Goal: Task Accomplishment & Management: Manage account settings

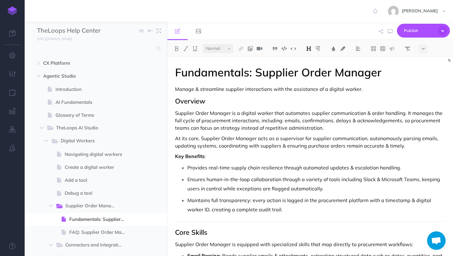
select select "null"
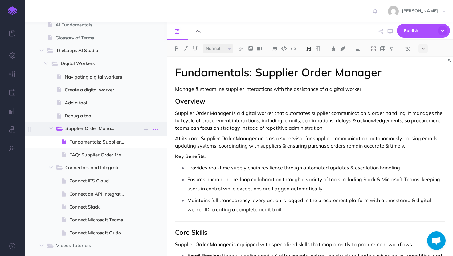
click at [156, 127] on icon "button" at bounding box center [155, 129] width 5 height 7
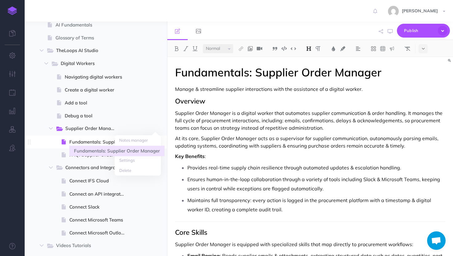
click at [93, 143] on span "Fundamentals: Supplier Order Manager" at bounding box center [99, 141] width 61 height 7
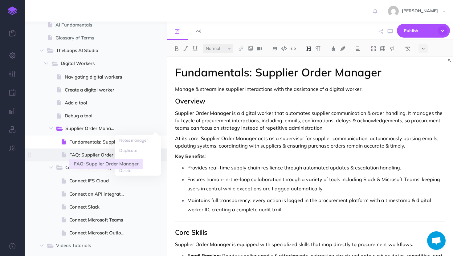
click at [97, 157] on span "FAQ: Supplier Order Manager" at bounding box center [99, 154] width 61 height 7
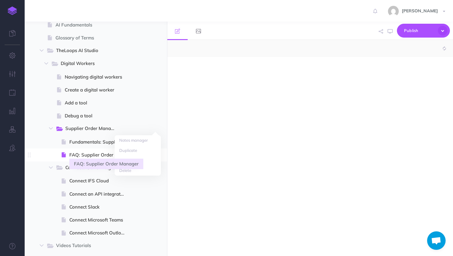
select select "null"
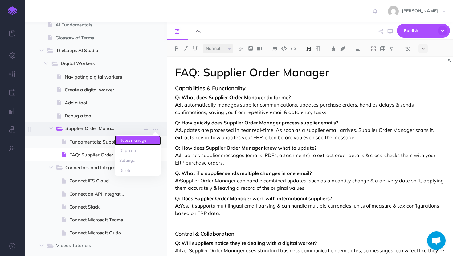
click at [155, 140] on link "Notes manager" at bounding box center [138, 140] width 46 height 10
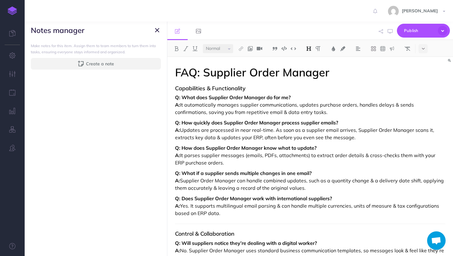
click at [158, 31] on icon "button" at bounding box center [157, 30] width 4 height 7
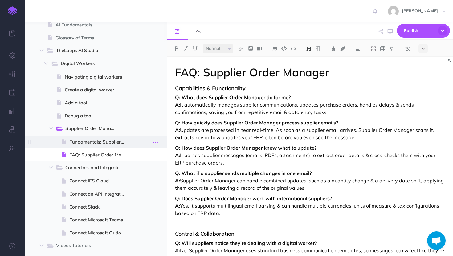
click at [159, 145] on button "button" at bounding box center [155, 142] width 11 height 8
click at [137, 176] on link "Duplicate" at bounding box center [138, 174] width 46 height 10
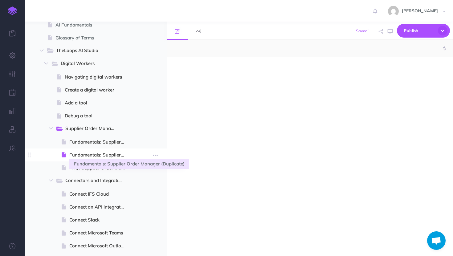
select select "null"
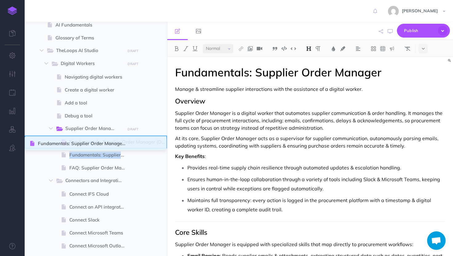
drag, startPoint x: 31, startPoint y: 154, endPoint x: 31, endPoint y: 142, distance: 11.1
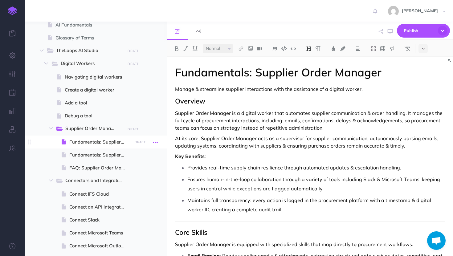
click at [151, 142] on button "button" at bounding box center [155, 142] width 11 height 8
click at [131, 183] on link "Settings" at bounding box center [138, 184] width 46 height 10
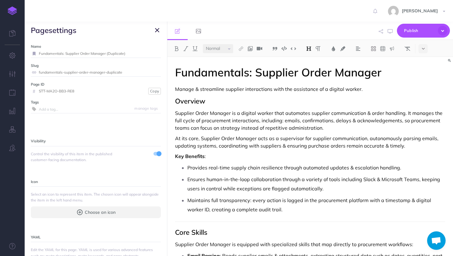
click at [97, 52] on input "Fundamentals: Supplier Order Manager (Duplicate)" at bounding box center [100, 54] width 122 height 8
type input "Video: Supplier Order Manager"
click at [154, 51] on small "Save" at bounding box center [154, 53] width 8 height 5
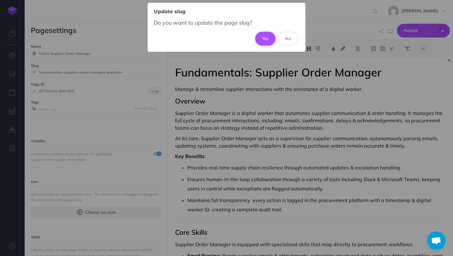
click at [259, 39] on button "Yes" at bounding box center [265, 39] width 21 height 14
type input "video-supplier-order-manager"
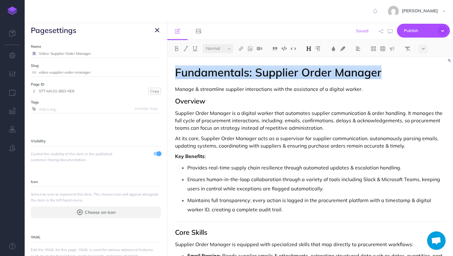
drag, startPoint x: 383, startPoint y: 74, endPoint x: 166, endPoint y: 74, distance: 217.1
click at [166, 74] on div "TheLoops Help Center Collapse all Expand all Expand to root folders http://kb.t…" at bounding box center [239, 139] width 429 height 235
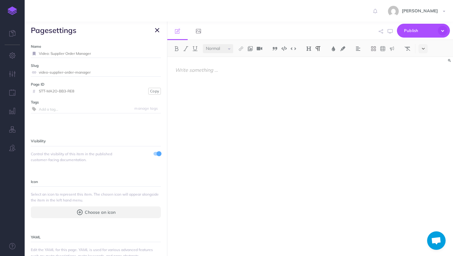
click at [424, 47] on icon at bounding box center [423, 49] width 3 height 4
click at [421, 142] on button at bounding box center [423, 142] width 9 height 9
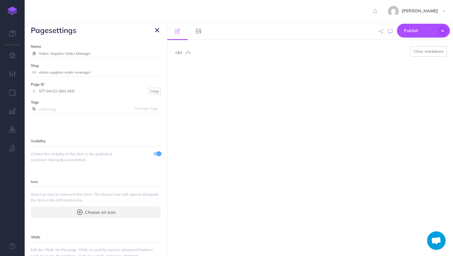
drag, startPoint x: 294, startPoint y: 86, endPoint x: 128, endPoint y: 44, distance: 171.0
click at [128, 44] on div "TheLoops Help Center Collapse all Expand all Expand to root folders http://kb.t…" at bounding box center [239, 139] width 429 height 235
paste textarea "iframe src="https://drive.google.com/file/d/1mbYGA6K0XlAag6lRDM6doBMCra1PhnCU/p…"
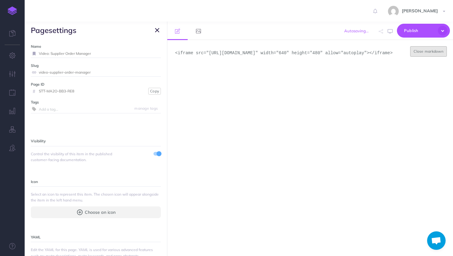
type textarea "<iframe src="https://drive.google.com/file/d/1mbYGA6K0XlAag6lRDM6doBMCra1PhnCU/…"
click at [431, 51] on button "Close markdown" at bounding box center [428, 51] width 37 height 10
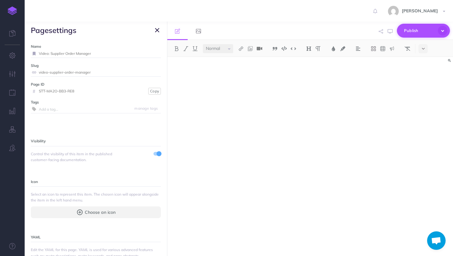
click at [420, 30] on span "Publish" at bounding box center [419, 31] width 31 height 10
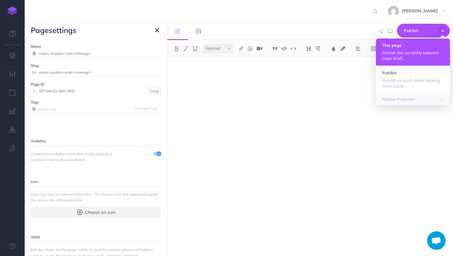
click at [402, 52] on p "Publish the currently selected page draft." at bounding box center [413, 55] width 62 height 11
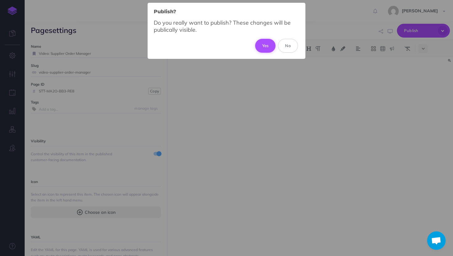
click at [266, 44] on button "Yes" at bounding box center [265, 46] width 21 height 14
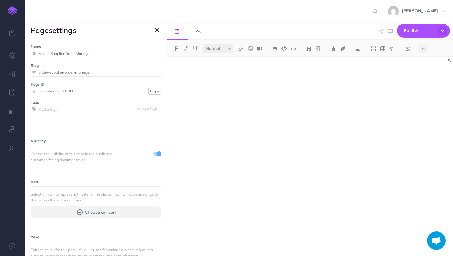
click at [159, 32] on icon "button" at bounding box center [157, 30] width 4 height 7
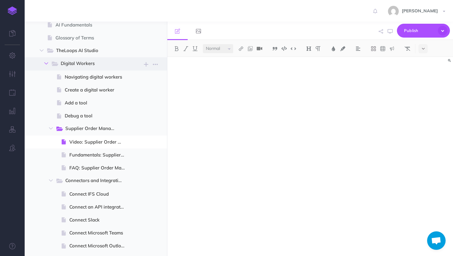
click at [48, 61] on button "button" at bounding box center [46, 63] width 11 height 7
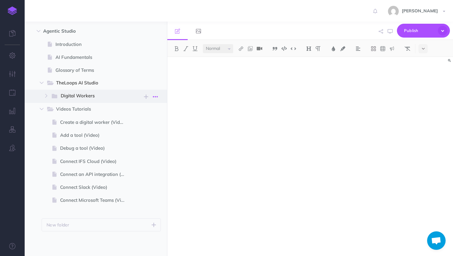
click at [156, 96] on icon "button" at bounding box center [155, 96] width 5 height 7
click at [99, 95] on span "Digital Workers" at bounding box center [91, 96] width 60 height 8
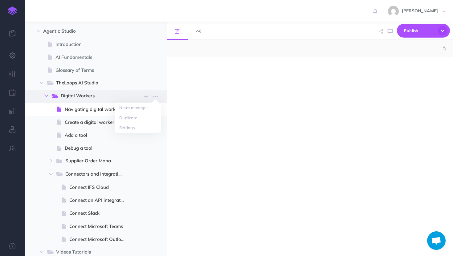
select select "null"
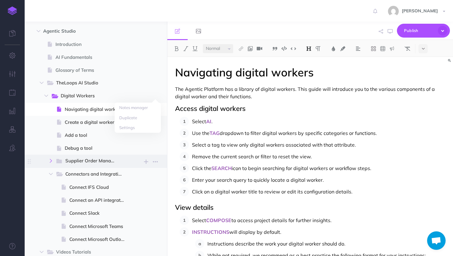
click at [51, 159] on icon "button" at bounding box center [51, 161] width 4 height 4
click at [51, 163] on icon "button" at bounding box center [51, 161] width 4 height 4
click at [51, 174] on icon "button" at bounding box center [51, 174] width 4 height 4
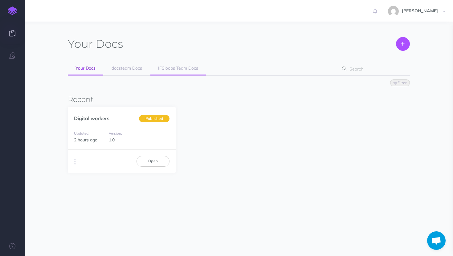
scroll to position [155, 0]
click at [179, 72] on link "IFSloops Team Docs" at bounding box center [179, 69] width 56 height 14
click at [109, 118] on link "Digital workers" at bounding box center [91, 118] width 35 height 6
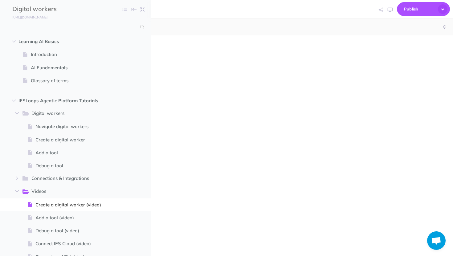
scroll to position [155, 0]
select select "null"
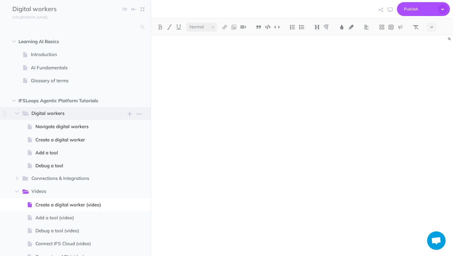
click at [74, 115] on span "Digital workers" at bounding box center [67, 114] width 73 height 8
select select "null"
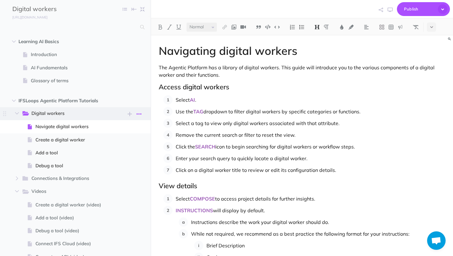
click at [139, 113] on icon "button" at bounding box center [139, 113] width 5 height 7
click at [120, 142] on link "Settings" at bounding box center [121, 145] width 46 height 10
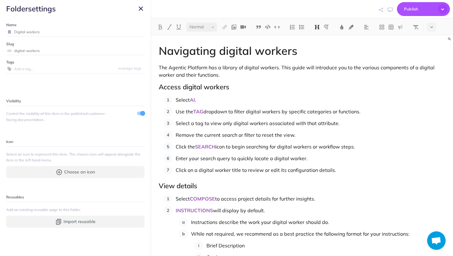
click at [138, 6] on button "button" at bounding box center [140, 8] width 7 height 7
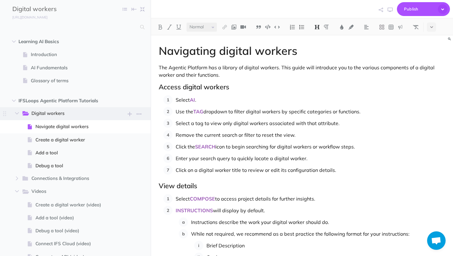
click at [51, 114] on span "Digital workers" at bounding box center [67, 114] width 73 height 8
click at [142, 114] on button "button" at bounding box center [139, 114] width 11 height 8
click at [115, 148] on link "Settings" at bounding box center [121, 145] width 46 height 10
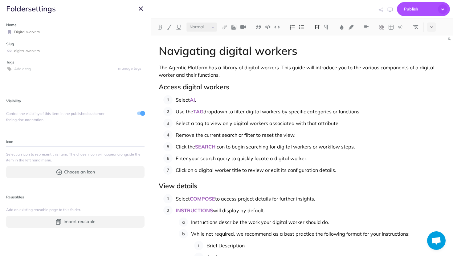
click at [14, 31] on input "Digital workers" at bounding box center [79, 32] width 130 height 8
type input "Fundamentals of edigital workers"
click at [141, 32] on button "Save" at bounding box center [137, 32] width 12 height 6
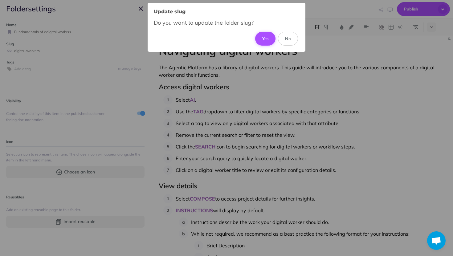
click at [266, 39] on button "Yes" at bounding box center [265, 39] width 21 height 14
type input "fundamentals-of-edigital-workers"
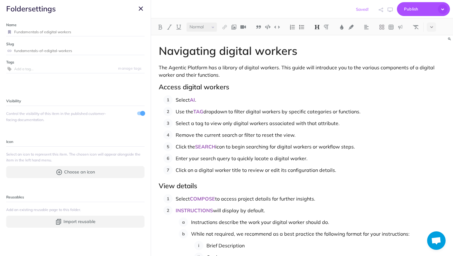
click at [45, 32] on input "Fundamentals of edigital workers" at bounding box center [79, 32] width 130 height 8
type input "Fundamentals of digital workers"
click at [140, 33] on small "Save" at bounding box center [137, 32] width 8 height 5
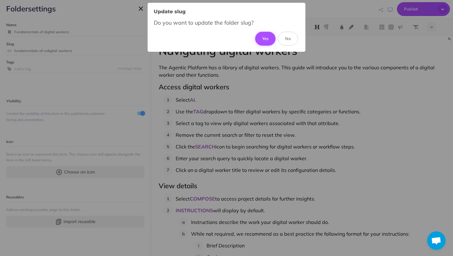
click at [264, 39] on button "Yes" at bounding box center [265, 39] width 21 height 14
type input "fundamentals-of-digital-workers"
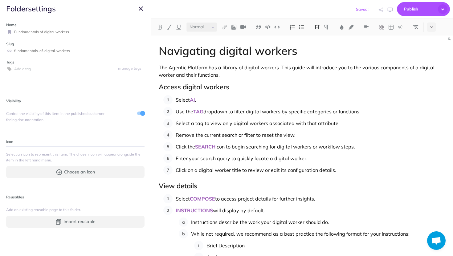
click at [139, 9] on icon "button" at bounding box center [141, 8] width 4 height 7
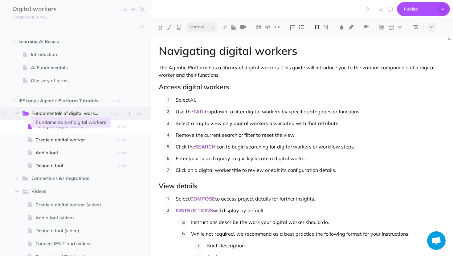
click at [77, 113] on span "Fundamentals of digital workers" at bounding box center [67, 114] width 73 height 8
click at [59, 128] on span "Navigate digital workers" at bounding box center [74, 126] width 78 height 7
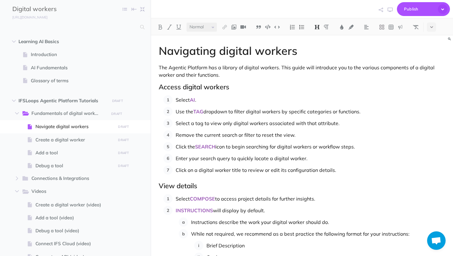
click at [216, 52] on h1 "Navigating digital workers" at bounding box center [302, 51] width 287 height 12
click at [248, 109] on p "Use the TAG dropdown to filter digital workers by specific categories or functi…" at bounding box center [311, 111] width 270 height 9
click at [76, 141] on span "Create a digital worker" at bounding box center [74, 139] width 78 height 7
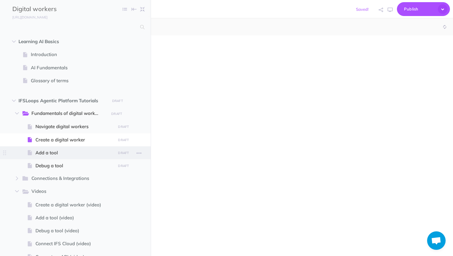
select select "null"
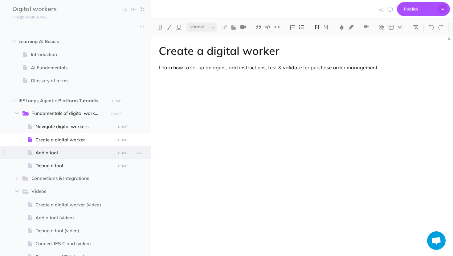
click at [55, 153] on span "Add a tool" at bounding box center [74, 152] width 78 height 7
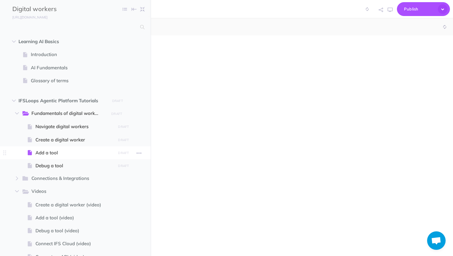
select select "null"
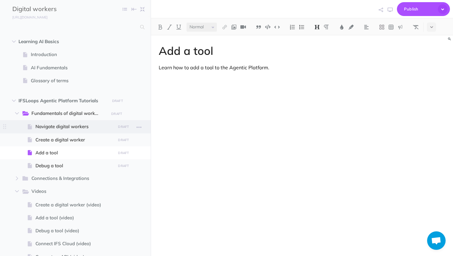
click at [71, 124] on span "Navigate digital workers" at bounding box center [74, 126] width 78 height 7
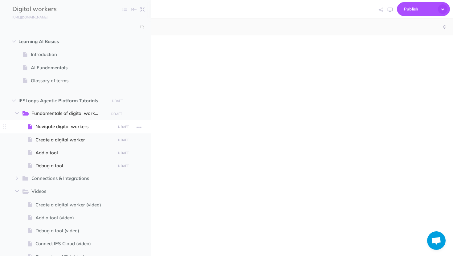
select select "null"
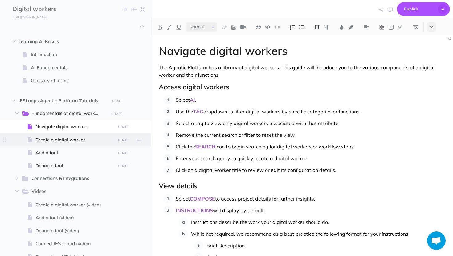
click at [66, 146] on span at bounding box center [75, 140] width 151 height 13
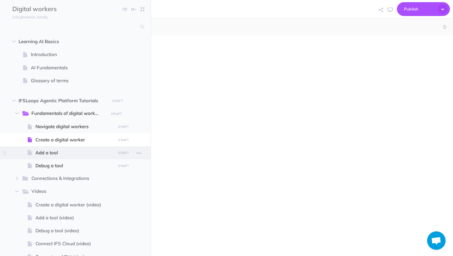
click at [54, 155] on span "Add a tool" at bounding box center [74, 152] width 78 height 7
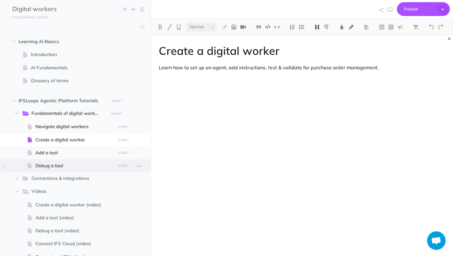
select select "null"
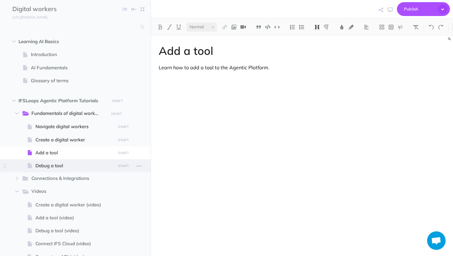
click at [52, 167] on span "Debug a tool" at bounding box center [74, 165] width 78 height 7
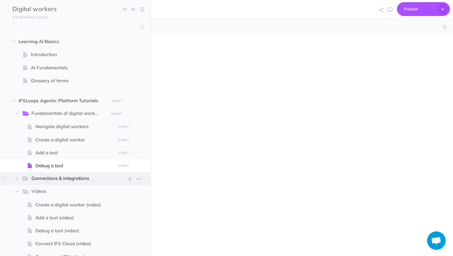
select select "null"
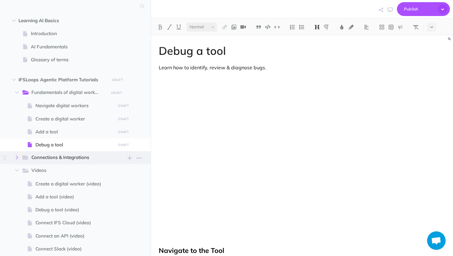
scroll to position [19, 0]
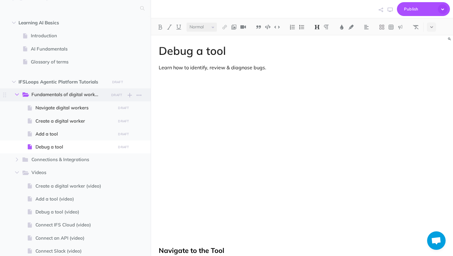
click at [17, 93] on icon "button" at bounding box center [17, 95] width 4 height 4
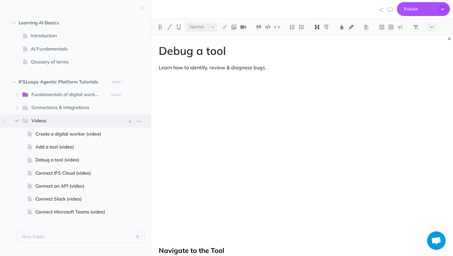
click at [18, 119] on icon "button" at bounding box center [17, 121] width 4 height 4
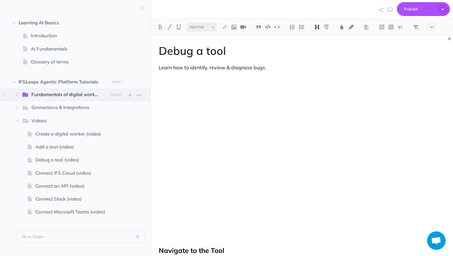
scroll to position [0, 0]
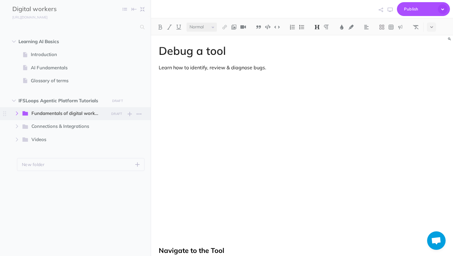
click at [17, 112] on icon "button" at bounding box center [17, 114] width 4 height 4
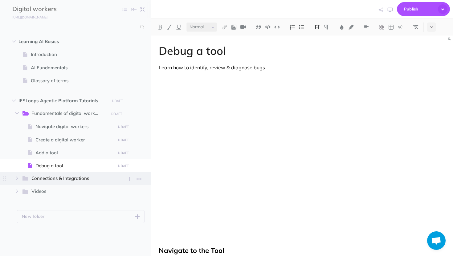
click at [23, 178] on icon at bounding box center [26, 178] width 7 height 4
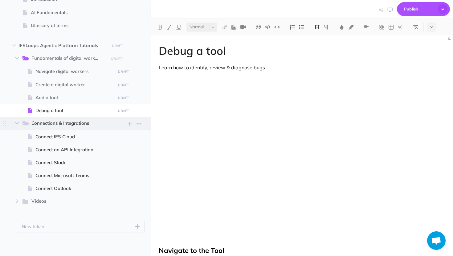
scroll to position [56, 0]
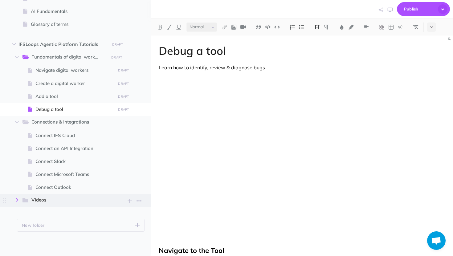
click at [19, 202] on icon "button" at bounding box center [17, 200] width 4 height 4
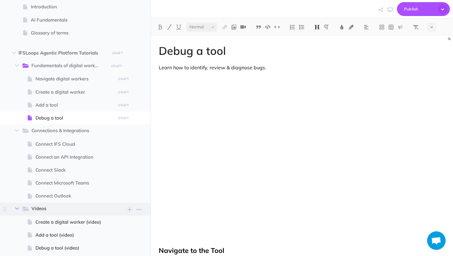
scroll to position [47, 0]
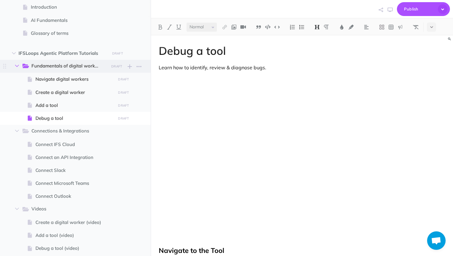
click at [19, 66] on icon "button" at bounding box center [17, 66] width 4 height 4
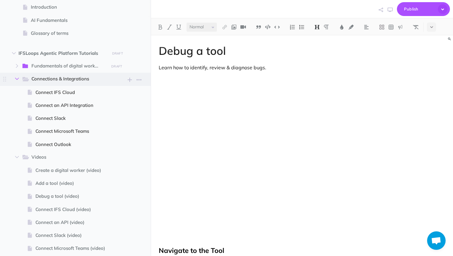
click at [19, 75] on button "button" at bounding box center [16, 78] width 11 height 7
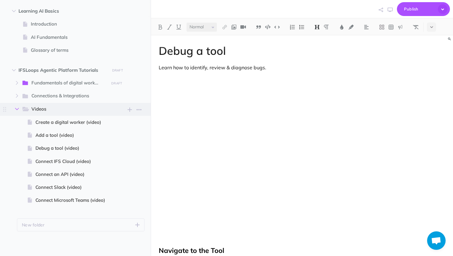
click at [21, 105] on button "button" at bounding box center [16, 108] width 11 height 7
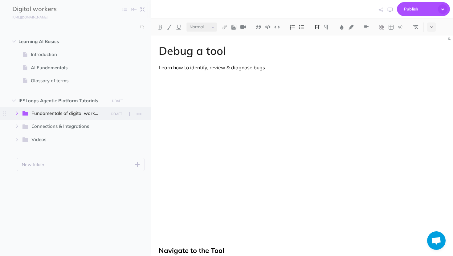
click at [15, 113] on icon "button" at bounding box center [17, 114] width 4 height 4
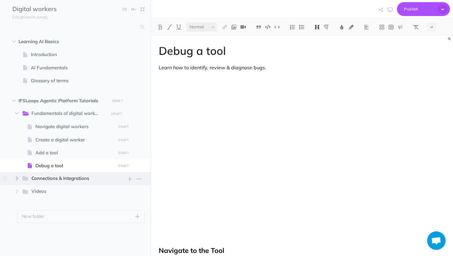
click at [19, 181] on button "button" at bounding box center [16, 178] width 11 height 7
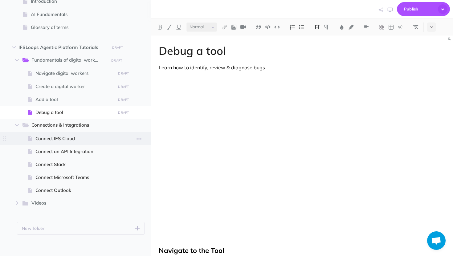
scroll to position [56, 0]
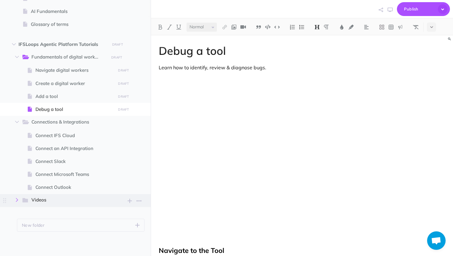
click at [18, 200] on icon "button" at bounding box center [17, 200] width 4 height 4
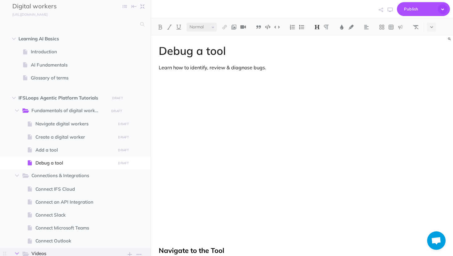
scroll to position [0, 0]
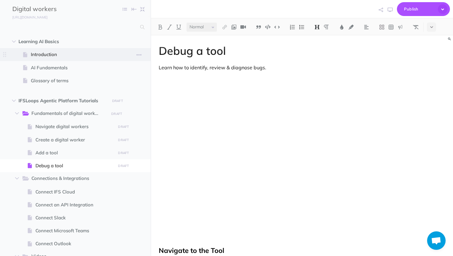
click at [33, 52] on span "Introduction" at bounding box center [72, 54] width 83 height 7
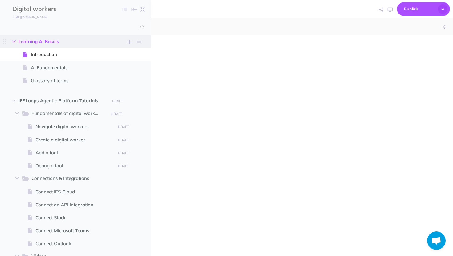
select select "null"
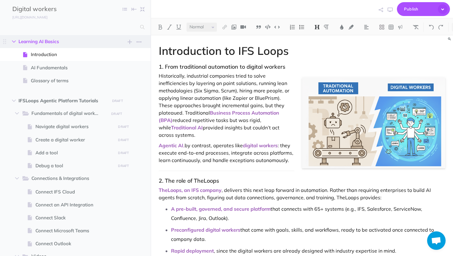
click at [14, 40] on icon "button" at bounding box center [14, 42] width 4 height 4
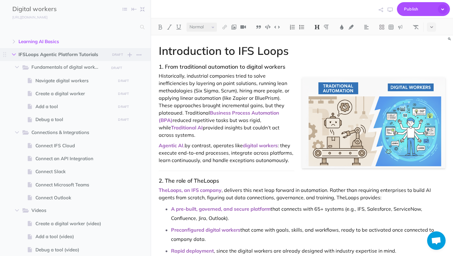
click at [15, 54] on icon "button" at bounding box center [14, 55] width 4 height 4
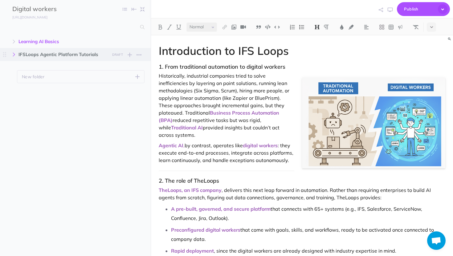
click at [16, 55] on button "button" at bounding box center [13, 54] width 11 height 7
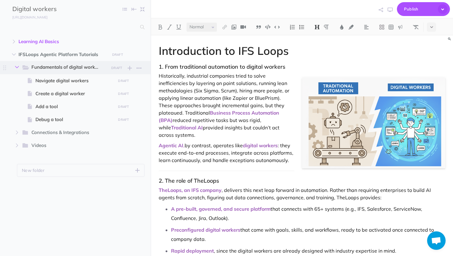
click at [18, 68] on icon "button" at bounding box center [17, 67] width 4 height 4
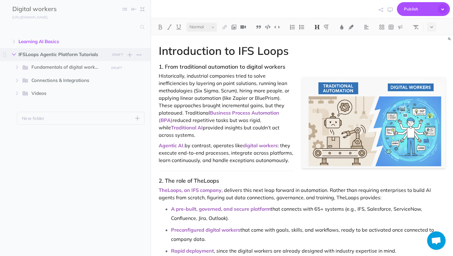
click at [16, 55] on button "button" at bounding box center [13, 54] width 11 height 7
click at [16, 67] on icon "button" at bounding box center [17, 67] width 4 height 4
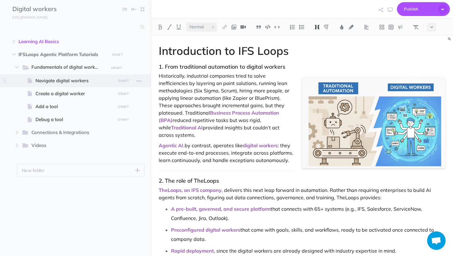
click at [74, 80] on span "Navigate digital workers" at bounding box center [74, 80] width 78 height 7
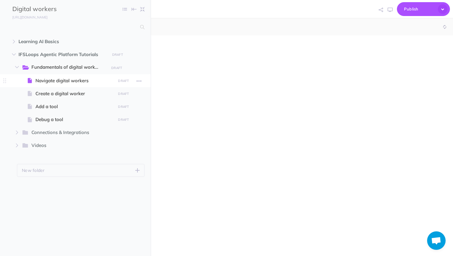
select select "null"
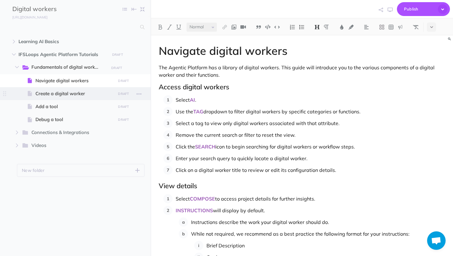
click at [73, 92] on span "Create a digital worker" at bounding box center [74, 93] width 78 height 7
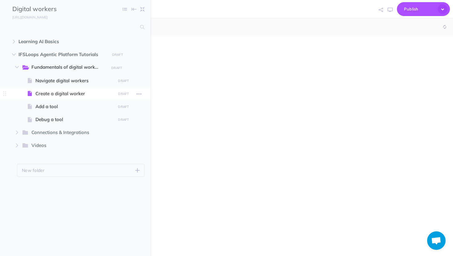
select select "null"
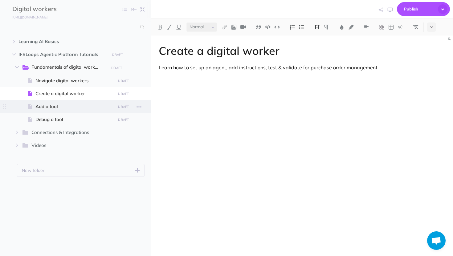
click at [52, 110] on span at bounding box center [75, 106] width 151 height 13
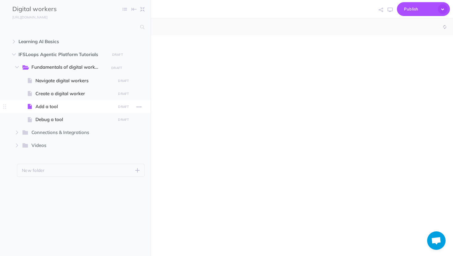
select select "null"
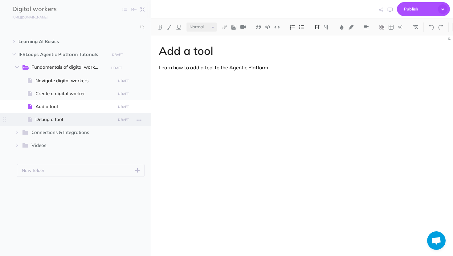
click at [51, 120] on span "Debug a tool" at bounding box center [74, 119] width 78 height 7
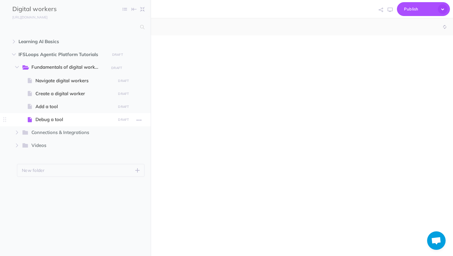
select select "null"
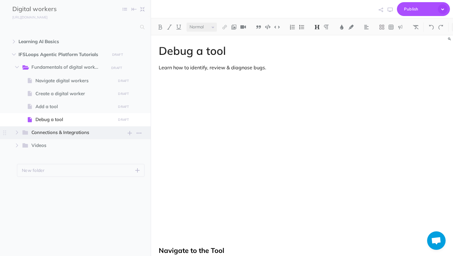
click at [41, 134] on span "Connections & Integrations" at bounding box center [67, 133] width 73 height 8
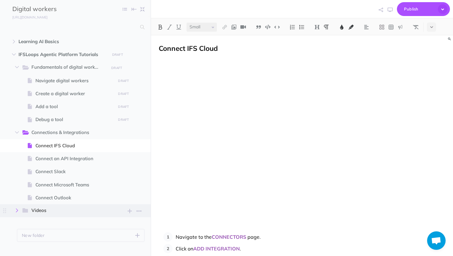
click at [17, 213] on button "button" at bounding box center [16, 210] width 11 height 7
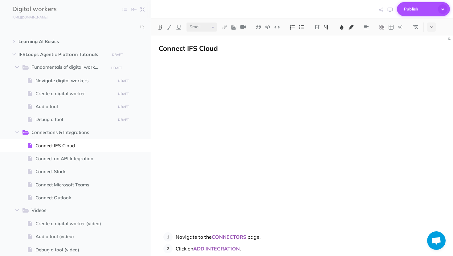
click at [423, 10] on span "Publish" at bounding box center [419, 9] width 31 height 10
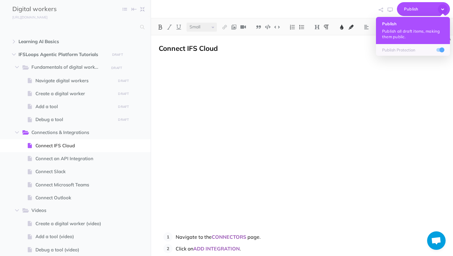
click at [406, 27] on button "Publish Publish all draft items, making them public." at bounding box center [413, 30] width 74 height 27
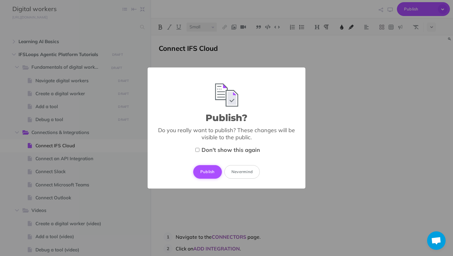
click at [211, 169] on button "Publish" at bounding box center [207, 172] width 29 height 14
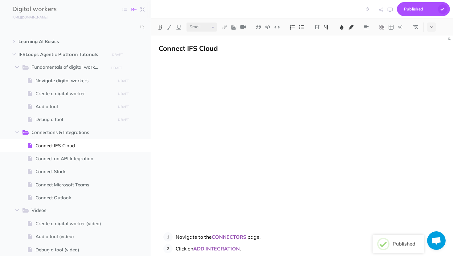
click at [135, 10] on icon "button" at bounding box center [134, 9] width 5 height 9
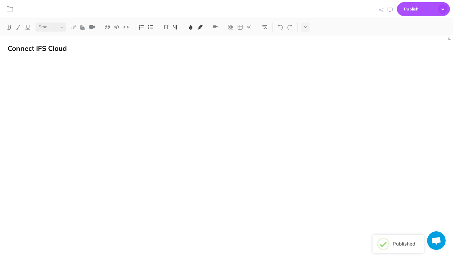
click at [7, 6] on icon "button" at bounding box center [10, 9] width 6 height 6
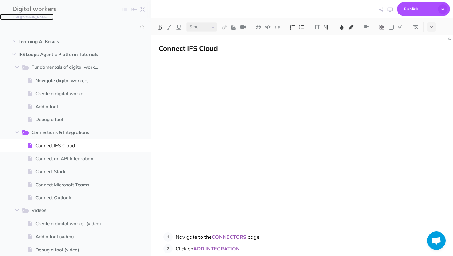
click at [24, 14] on link "https://ifsloops.snazzydocs.com" at bounding box center [27, 17] width 54 height 6
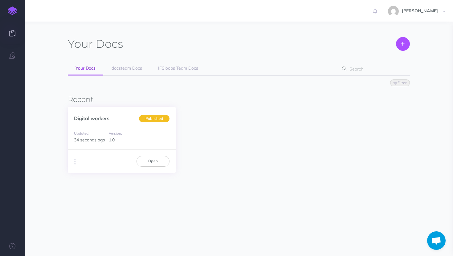
scroll to position [155, 0]
click at [177, 67] on span "IFSloops Team Docs" at bounding box center [178, 68] width 40 height 6
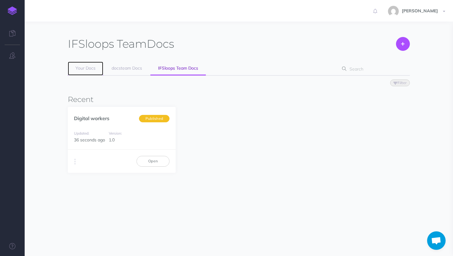
click at [91, 66] on span "Your Docs" at bounding box center [86, 68] width 20 height 6
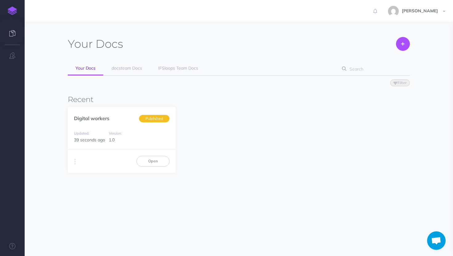
scroll to position [155, 0]
click at [123, 70] on span "docsteam Docs" at bounding box center [127, 68] width 31 height 6
click at [89, 71] on link "Your Docs" at bounding box center [85, 69] width 35 height 14
click at [91, 133] on div "Updated: 42 seconds ago" at bounding box center [90, 137] width 32 height 14
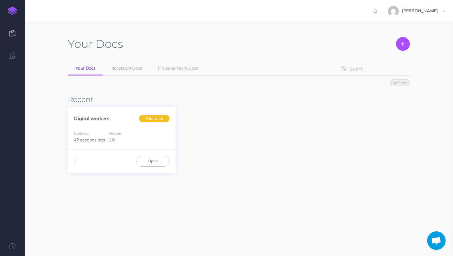
scroll to position [155, 0]
click at [152, 160] on link "Open" at bounding box center [153, 161] width 33 height 10
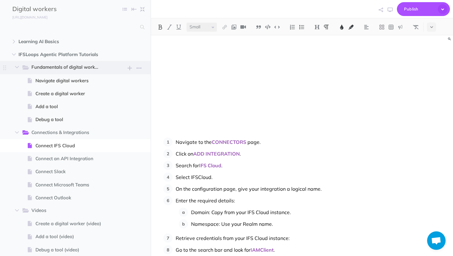
click at [22, 62] on span "Fundamentals of digital workers New folder Add a new folder inside this folder …" at bounding box center [83, 67] width 123 height 13
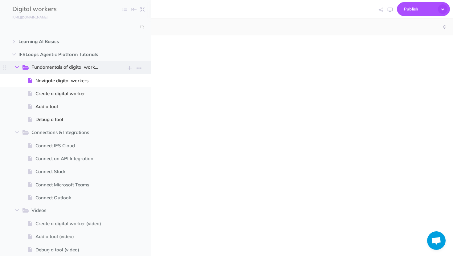
select select "null"
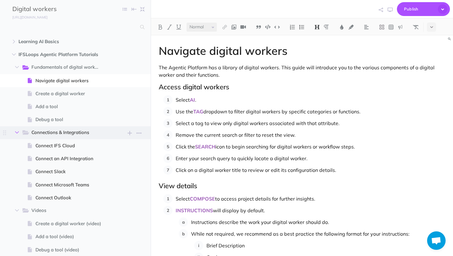
click at [20, 132] on button "button" at bounding box center [16, 132] width 11 height 7
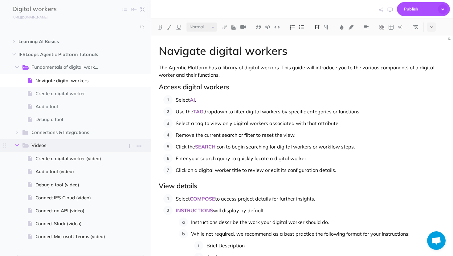
click at [16, 144] on icon "button" at bounding box center [17, 146] width 4 height 4
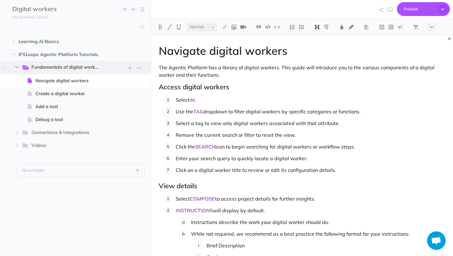
click at [16, 67] on icon "button" at bounding box center [17, 67] width 4 height 4
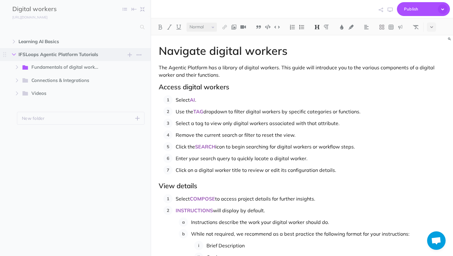
click at [16, 54] on button "button" at bounding box center [13, 54] width 11 height 7
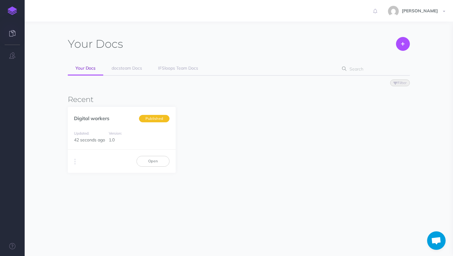
scroll to position [155, 0]
click at [149, 66] on link "docsteam Docs" at bounding box center [127, 69] width 46 height 14
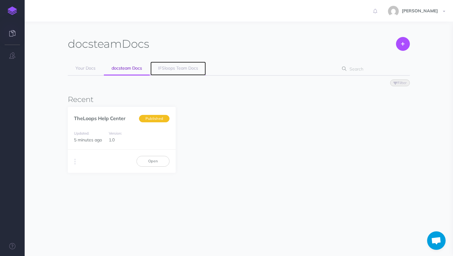
click at [178, 67] on span "IFSloops Team Docs" at bounding box center [178, 68] width 40 height 6
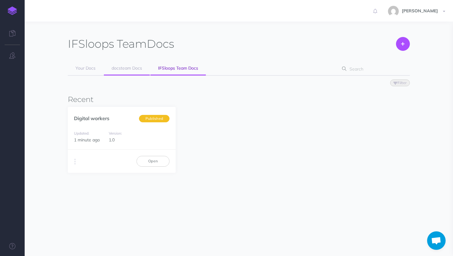
scroll to position [155, 0]
click at [139, 67] on span "docsteam Docs" at bounding box center [127, 68] width 31 height 6
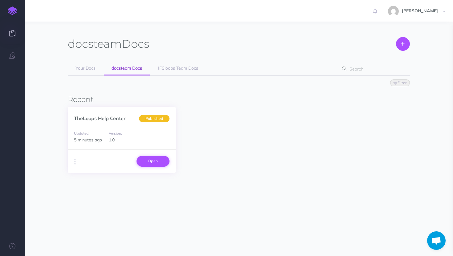
click at [151, 166] on link "Open" at bounding box center [153, 161] width 33 height 10
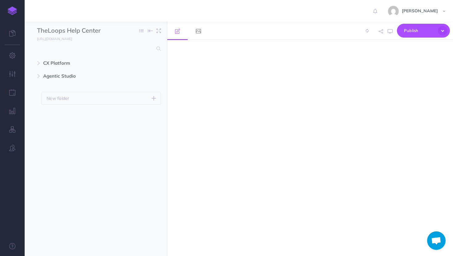
scroll to position [155, 0]
select select "null"
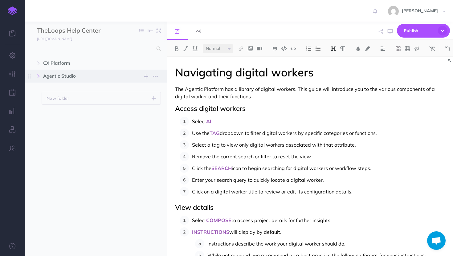
click at [40, 77] on icon "button" at bounding box center [39, 76] width 4 height 4
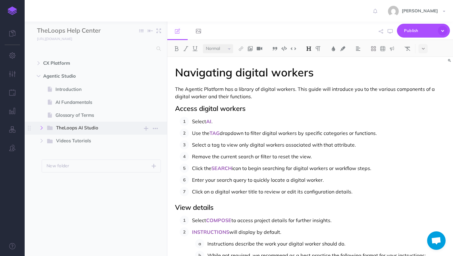
click at [41, 126] on button "button" at bounding box center [41, 127] width 11 height 7
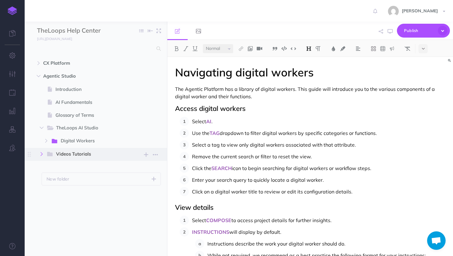
click at [43, 154] on icon "button" at bounding box center [42, 154] width 4 height 4
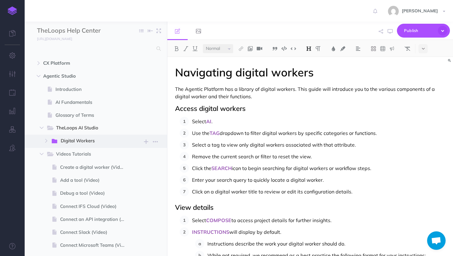
click at [60, 140] on span at bounding box center [56, 141] width 10 height 8
click at [45, 138] on button "button" at bounding box center [46, 140] width 11 height 7
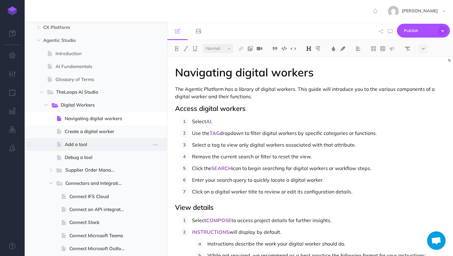
scroll to position [29, 0]
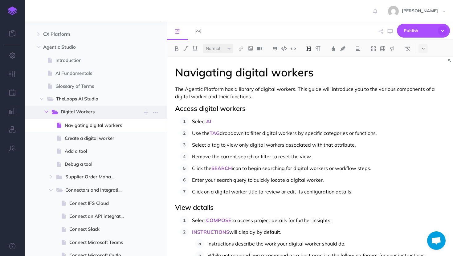
click at [45, 113] on icon "button" at bounding box center [46, 112] width 4 height 4
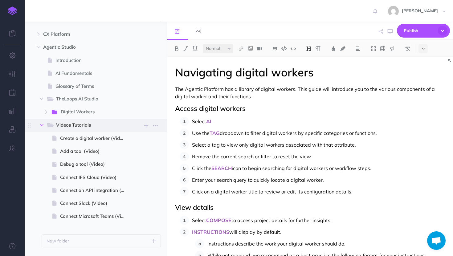
click at [41, 128] on button "button" at bounding box center [41, 125] width 11 height 7
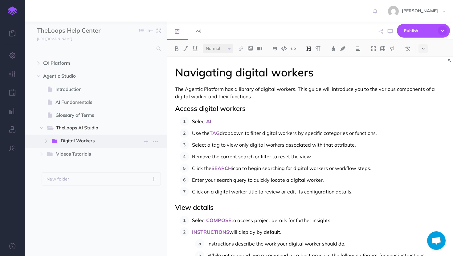
click at [64, 140] on span "Digital Workers" at bounding box center [91, 141] width 60 height 8
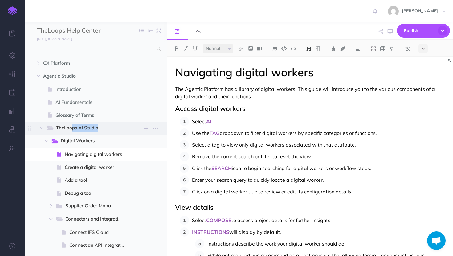
drag, startPoint x: 34, startPoint y: 142, endPoint x: 57, endPoint y: 124, distance: 30.1
click at [57, 124] on li "TheLoops AI Studio New folder Add a new folder inside this folder New page Add …" at bounding box center [103, 206] width 115 height 169
click at [159, 142] on button "button" at bounding box center [155, 142] width 11 height 8
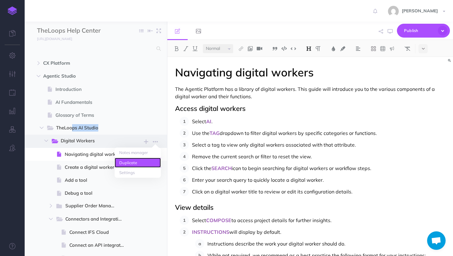
click at [133, 161] on link "Duplicate" at bounding box center [138, 163] width 46 height 10
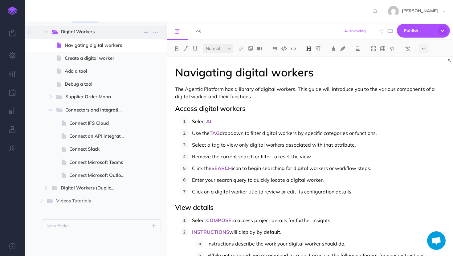
scroll to position [110, 0]
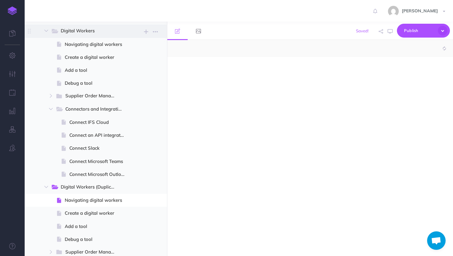
select select "null"
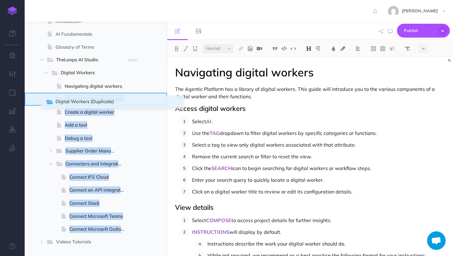
scroll to position [65, 0]
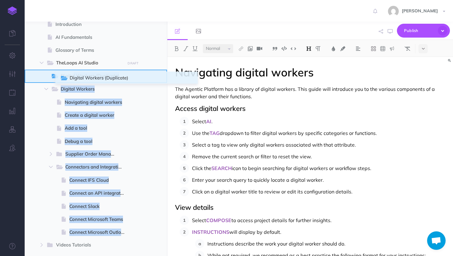
drag, startPoint x: 31, startPoint y: 192, endPoint x: 62, endPoint y: 78, distance: 118.0
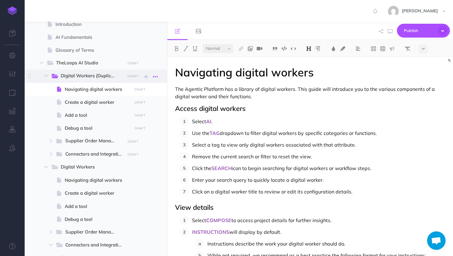
click at [154, 75] on icon "button" at bounding box center [155, 76] width 5 height 7
click at [129, 116] on link "Delete" at bounding box center [138, 118] width 46 height 10
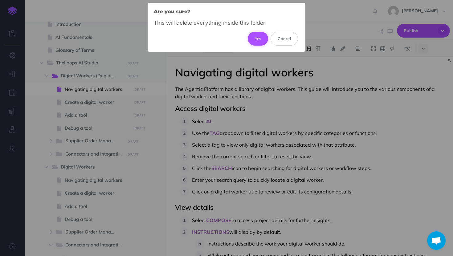
click at [262, 34] on button "Yes" at bounding box center [258, 39] width 21 height 14
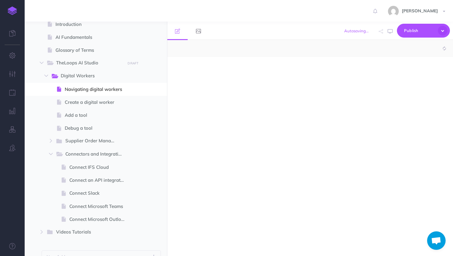
select select "null"
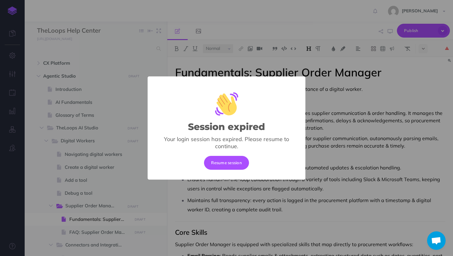
select select "null"
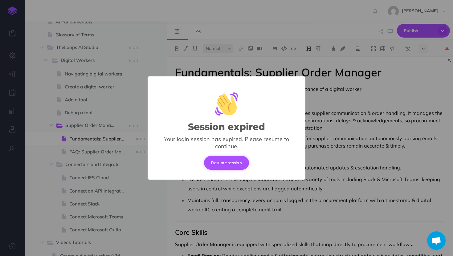
click at [229, 164] on button "Resume session" at bounding box center [226, 163] width 45 height 14
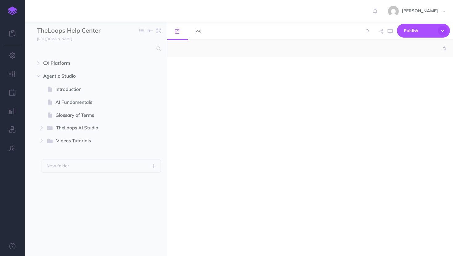
select select "null"
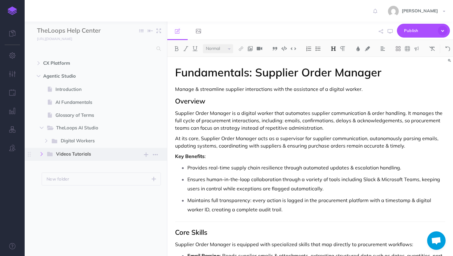
scroll to position [155, 0]
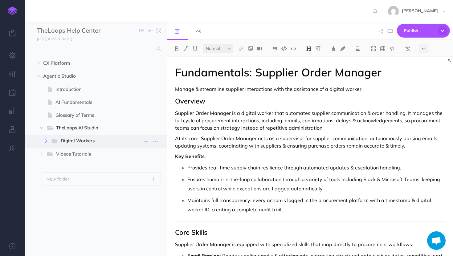
click at [45, 138] on button "button" at bounding box center [46, 140] width 11 height 7
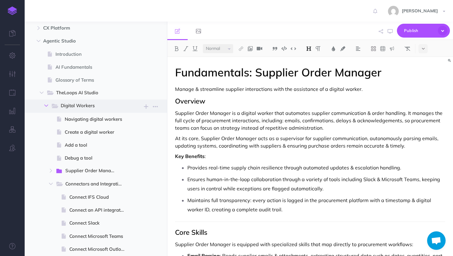
scroll to position [28, 0]
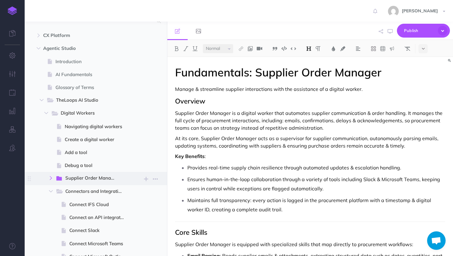
click at [49, 179] on icon "button" at bounding box center [51, 178] width 4 height 4
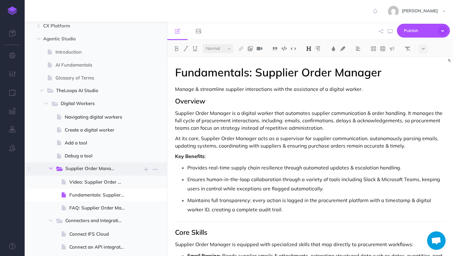
scroll to position [0, 0]
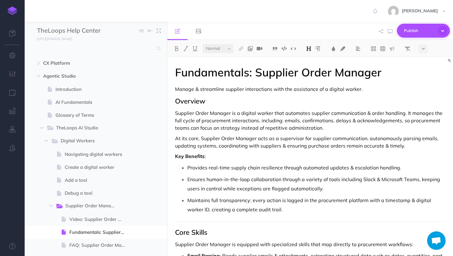
click at [426, 26] on span "Publish" at bounding box center [419, 31] width 31 height 10
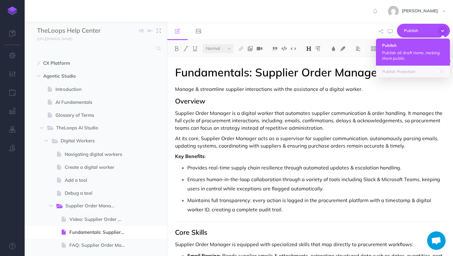
click at [412, 45] on h4 "Publish" at bounding box center [413, 45] width 62 height 4
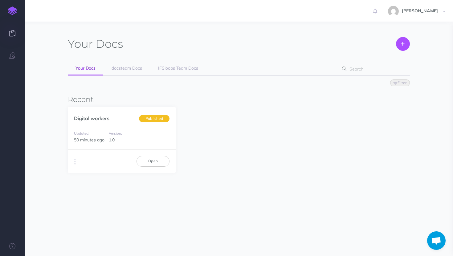
scroll to position [155, 0]
click at [142, 163] on link "Open" at bounding box center [153, 161] width 33 height 10
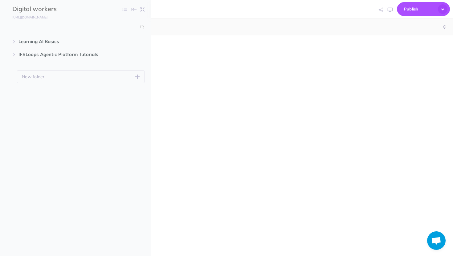
scroll to position [155, 0]
select select "null"
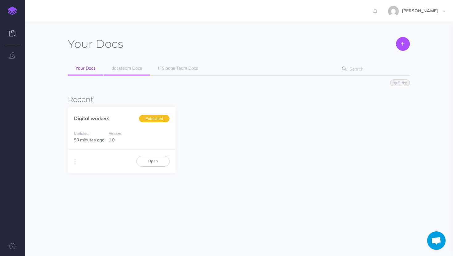
scroll to position [155, 0]
click at [128, 69] on span "docsteam Docs" at bounding box center [127, 68] width 31 height 6
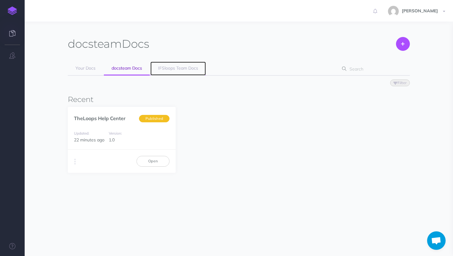
click at [176, 70] on span "IFSloops Team Docs" at bounding box center [178, 68] width 40 height 6
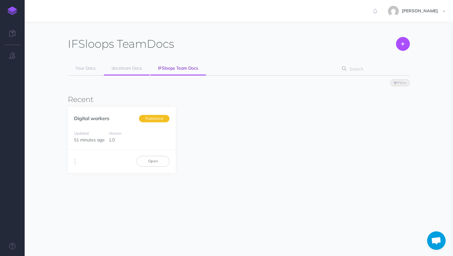
scroll to position [155, 0]
click at [131, 72] on link "docsteam Docs" at bounding box center [127, 69] width 46 height 14
click at [115, 117] on link "TheLoops Help Center" at bounding box center [100, 118] width 52 height 6
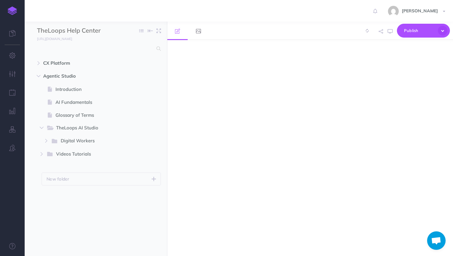
scroll to position [155, 0]
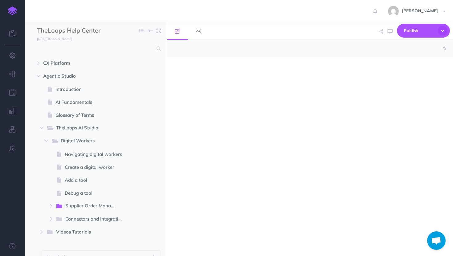
select select "null"
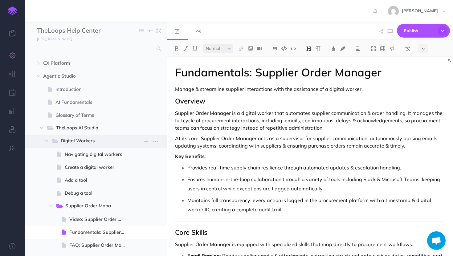
click at [79, 138] on span "Digital Workers" at bounding box center [91, 141] width 60 height 8
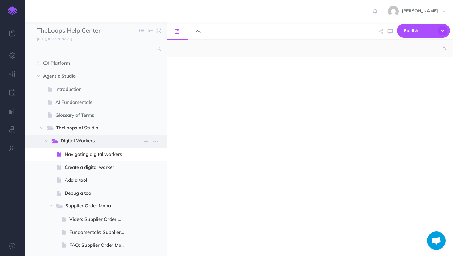
select select "null"
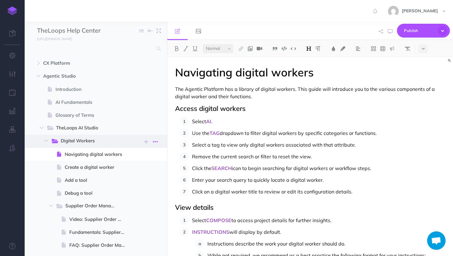
click at [158, 141] on button "button" at bounding box center [155, 142] width 11 height 8
click at [132, 169] on link "Settings" at bounding box center [138, 173] width 46 height 10
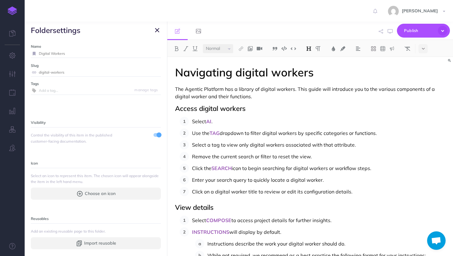
click at [41, 54] on input "Digital Workers" at bounding box center [100, 54] width 122 height 8
type input "Fundamentals igital Workers"
click at [156, 30] on icon "button" at bounding box center [157, 30] width 4 height 7
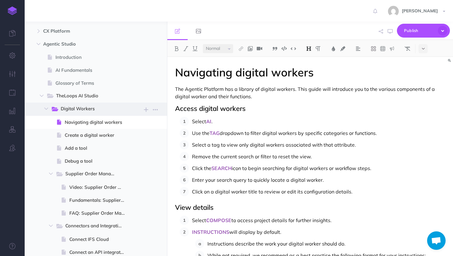
scroll to position [36, 0]
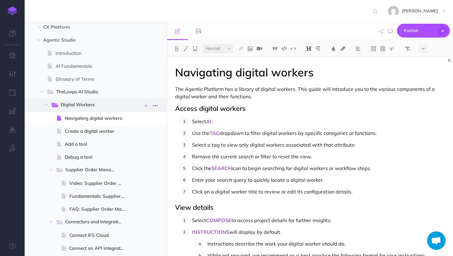
click at [157, 103] on icon "button" at bounding box center [155, 105] width 5 height 7
click at [145, 105] on icon "button" at bounding box center [146, 105] width 4 height 7
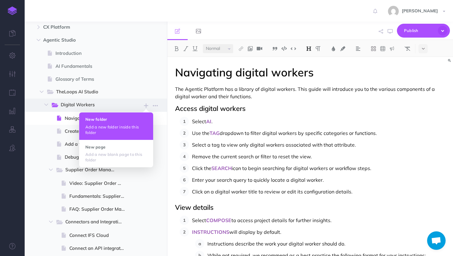
click at [137, 119] on h4 "New folder" at bounding box center [116, 119] width 62 height 4
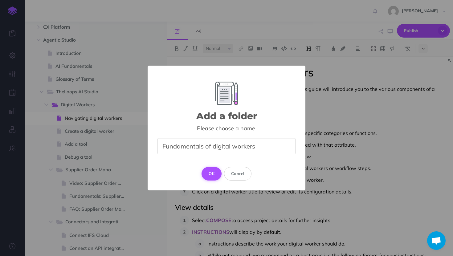
type input "Fundamentals of digital workers"
click at [210, 173] on button "OK" at bounding box center [212, 174] width 20 height 14
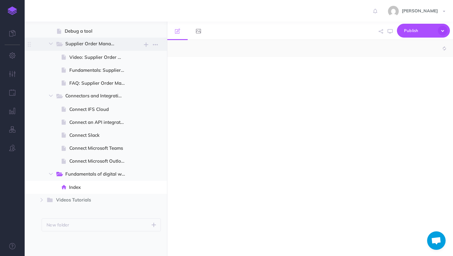
select select "null"
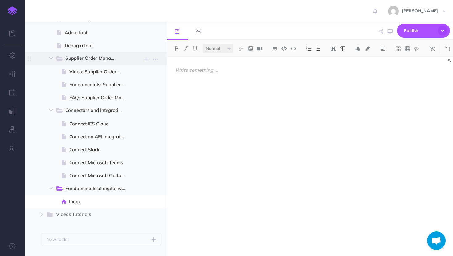
scroll to position [146, 0]
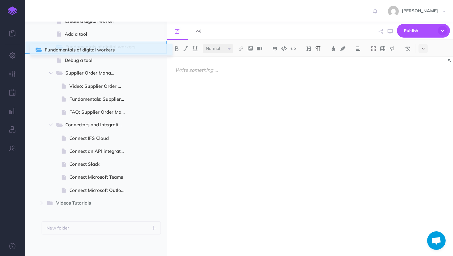
drag, startPoint x: 28, startPoint y: 190, endPoint x: 37, endPoint y: 50, distance: 140.6
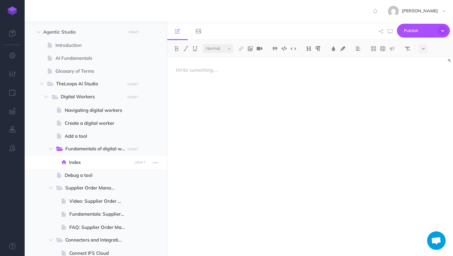
scroll to position [32, 0]
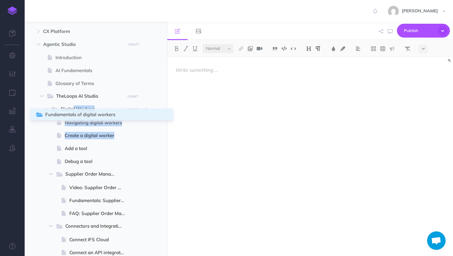
drag, startPoint x: 30, startPoint y: 162, endPoint x: 37, endPoint y: 115, distance: 47.2
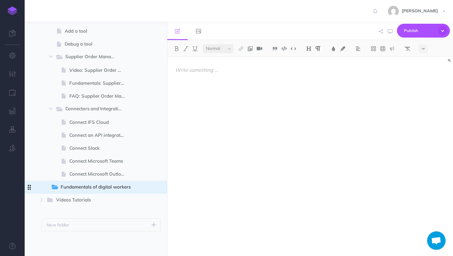
scroll to position [149, 0]
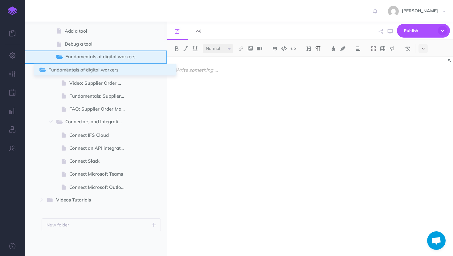
drag, startPoint x: 31, startPoint y: 175, endPoint x: 41, endPoint y: 58, distance: 117.9
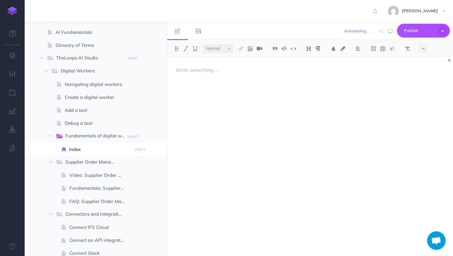
scroll to position [64, 0]
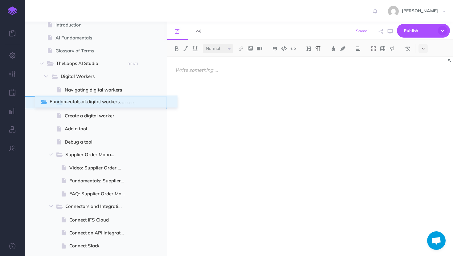
drag, startPoint x: 31, startPoint y: 143, endPoint x: 42, endPoint y: 104, distance: 41.2
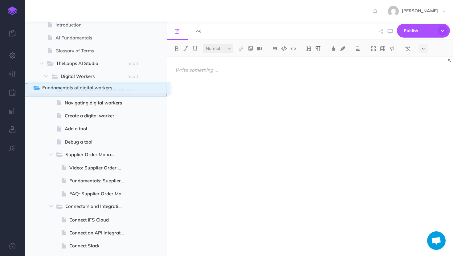
drag, startPoint x: 30, startPoint y: 103, endPoint x: 35, endPoint y: 88, distance: 15.3
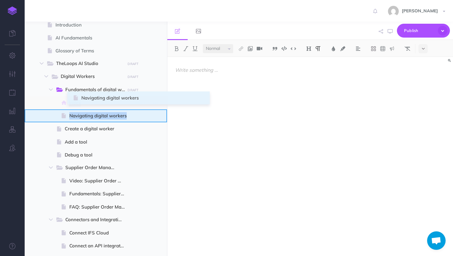
drag, startPoint x: 30, startPoint y: 116, endPoint x: 74, endPoint y: 98, distance: 47.6
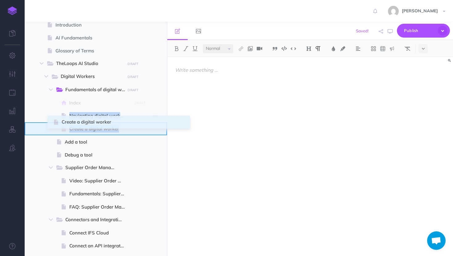
drag, startPoint x: 29, startPoint y: 128, endPoint x: 54, endPoint y: 121, distance: 25.9
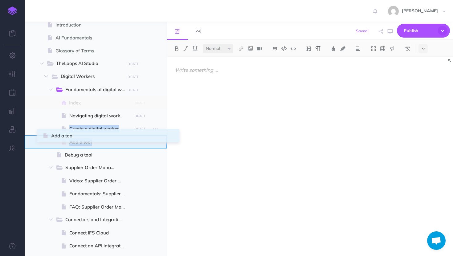
drag, startPoint x: 31, startPoint y: 141, endPoint x: 44, endPoint y: 134, distance: 14.2
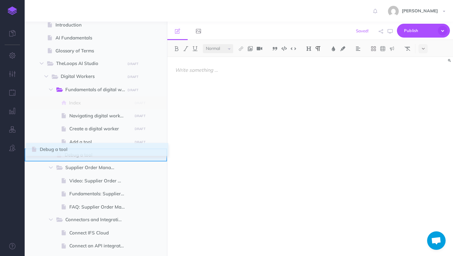
drag, startPoint x: 31, startPoint y: 155, endPoint x: 32, endPoint y: 149, distance: 5.8
click at [32, 149] on ul "CX Platform New folder Add a new folder inside this folder New page Add a new b…" at bounding box center [96, 160] width 142 height 337
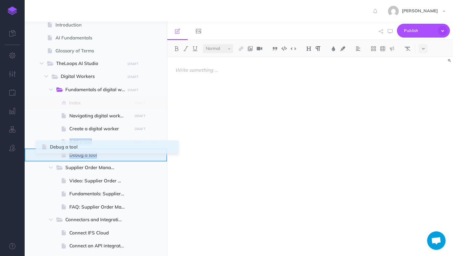
drag, startPoint x: 30, startPoint y: 156, endPoint x: 43, endPoint y: 148, distance: 15.5
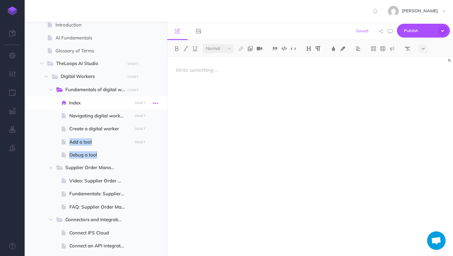
click at [155, 105] on icon "button" at bounding box center [155, 103] width 5 height 7
click at [137, 152] on link "Delete" at bounding box center [138, 155] width 46 height 10
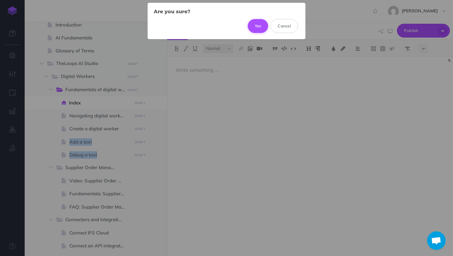
click at [264, 27] on button "Yes" at bounding box center [258, 26] width 21 height 14
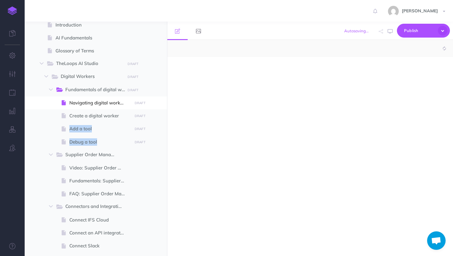
select select "null"
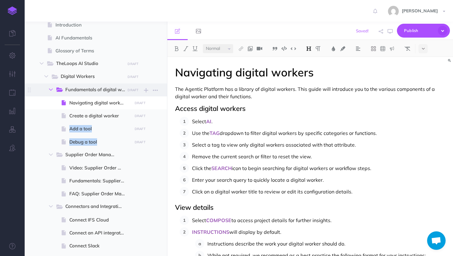
click at [54, 92] on button "button" at bounding box center [50, 89] width 11 height 7
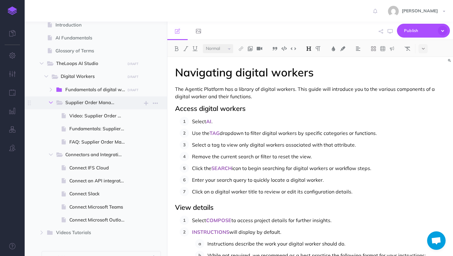
click at [50, 103] on icon "button" at bounding box center [51, 103] width 4 height 4
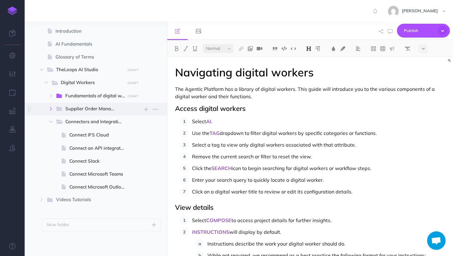
scroll to position [58, 0]
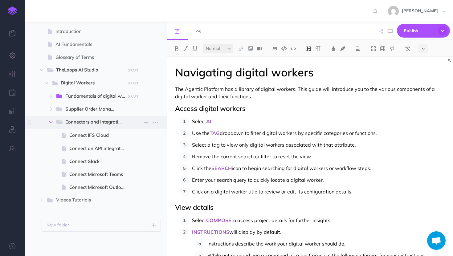
click at [50, 120] on icon "button" at bounding box center [51, 122] width 4 height 4
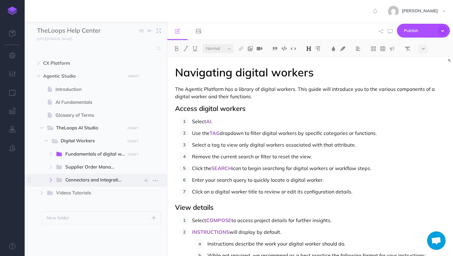
scroll to position [0, 0]
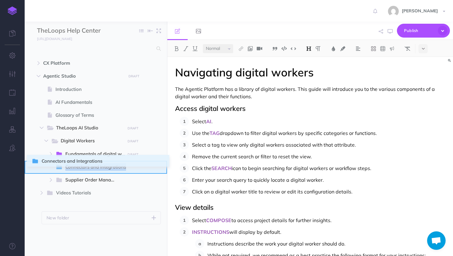
drag, startPoint x: 29, startPoint y: 182, endPoint x: 34, endPoint y: 163, distance: 19.3
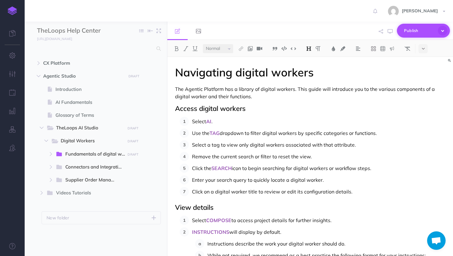
click at [421, 31] on span "Publish" at bounding box center [419, 31] width 31 height 10
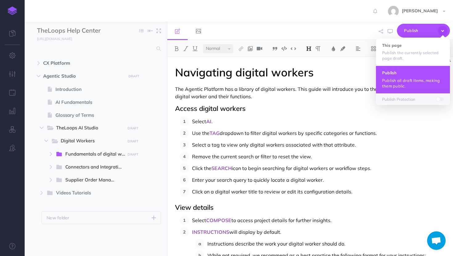
click at [397, 74] on h4 "Publish" at bounding box center [413, 73] width 62 height 4
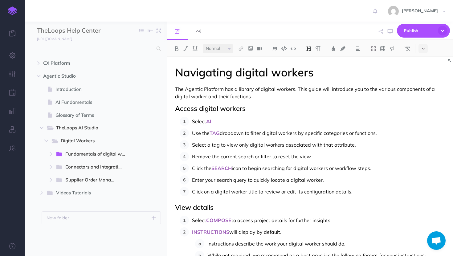
scroll to position [0, 0]
